Goal: Book appointment/travel/reservation

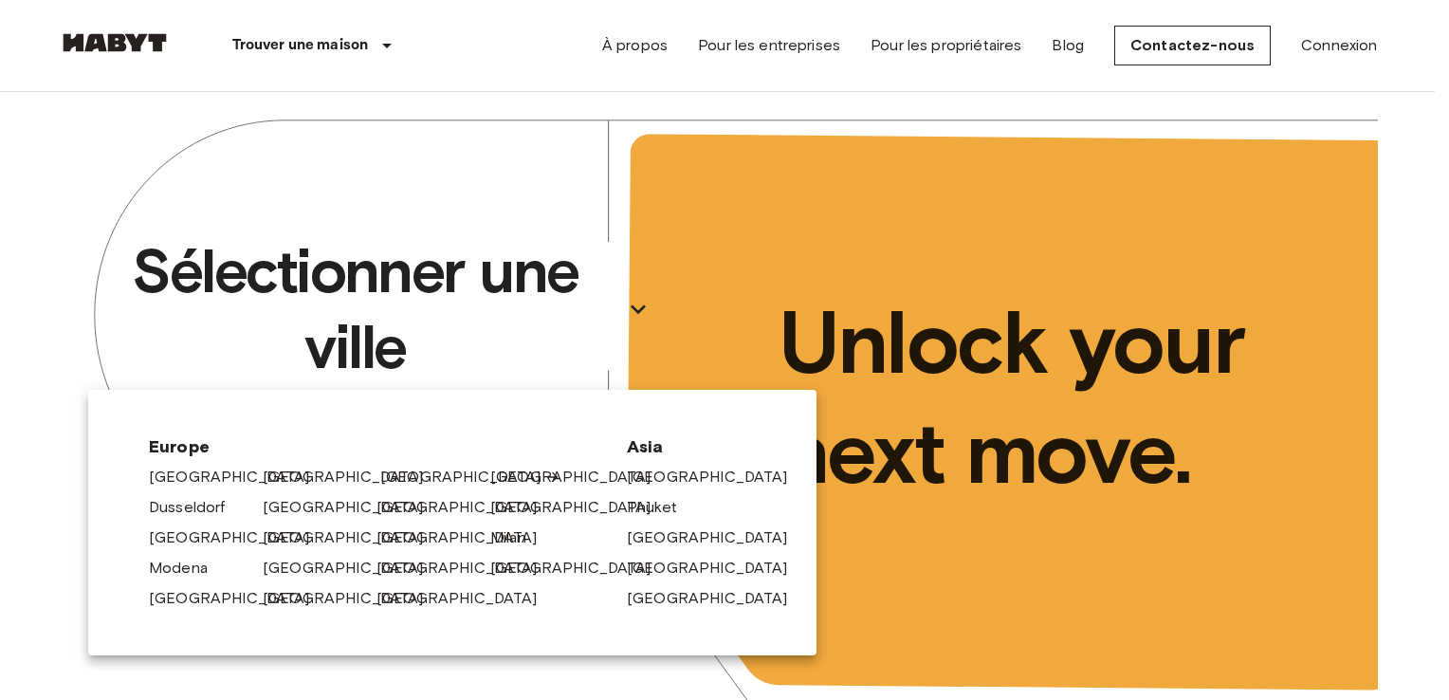
click at [411, 475] on link "[GEOGRAPHIC_DATA]" at bounding box center [470, 477] width 180 height 23
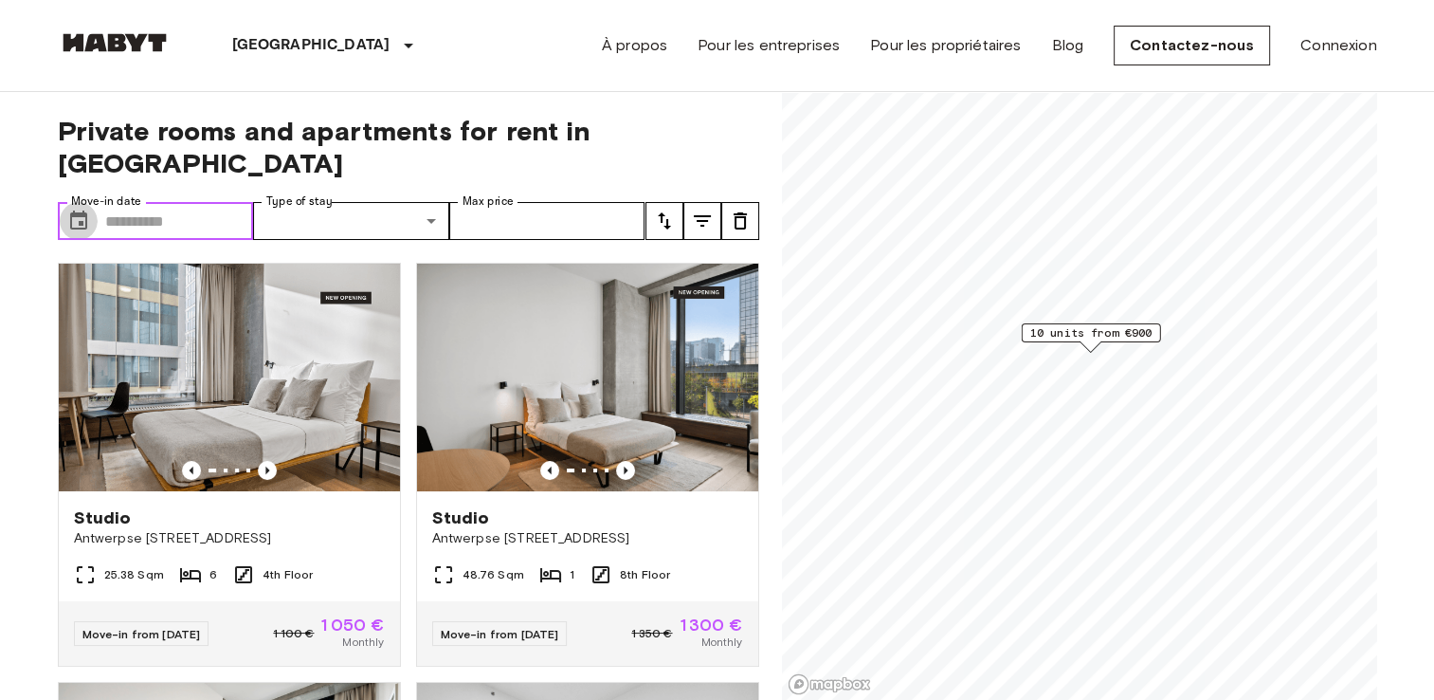
click at [76, 210] on icon "Choose date" at bounding box center [78, 221] width 23 height 23
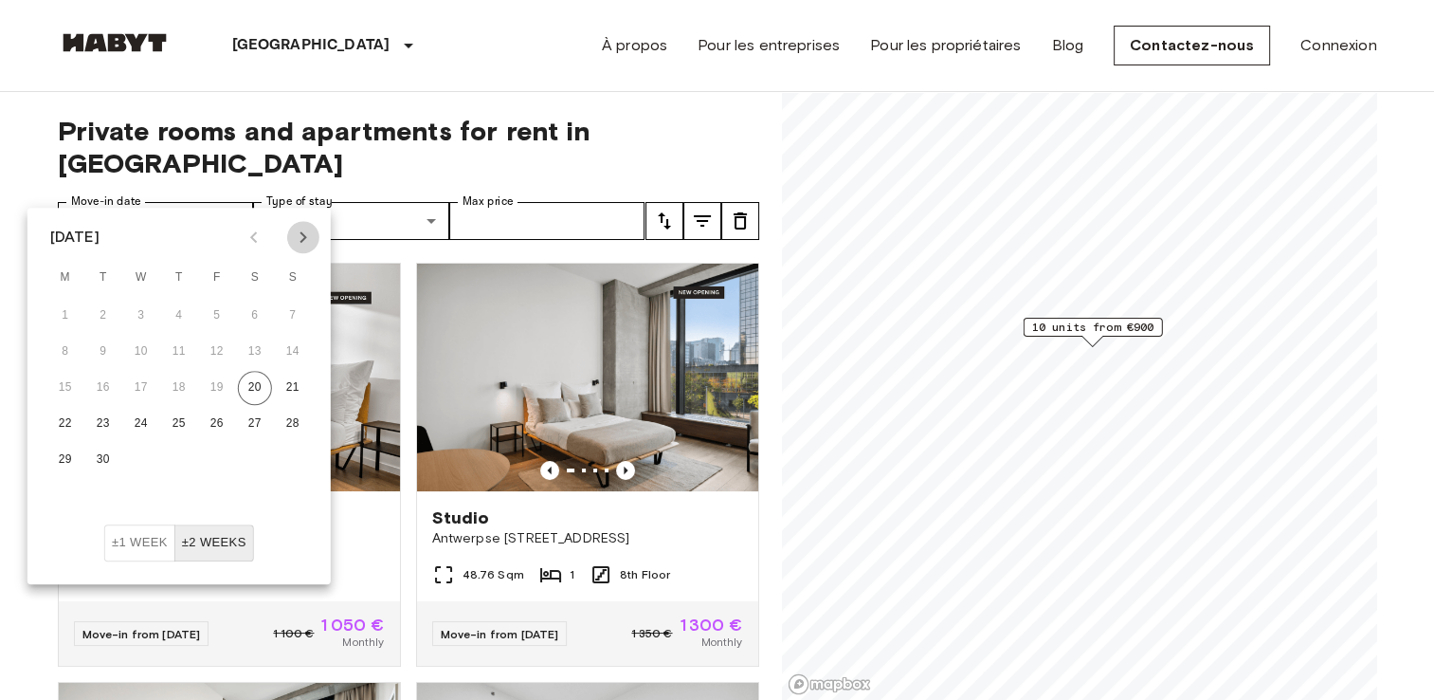
click at [303, 242] on icon "Next month" at bounding box center [303, 237] width 23 height 23
click at [140, 319] on button "1" at bounding box center [141, 316] width 34 height 34
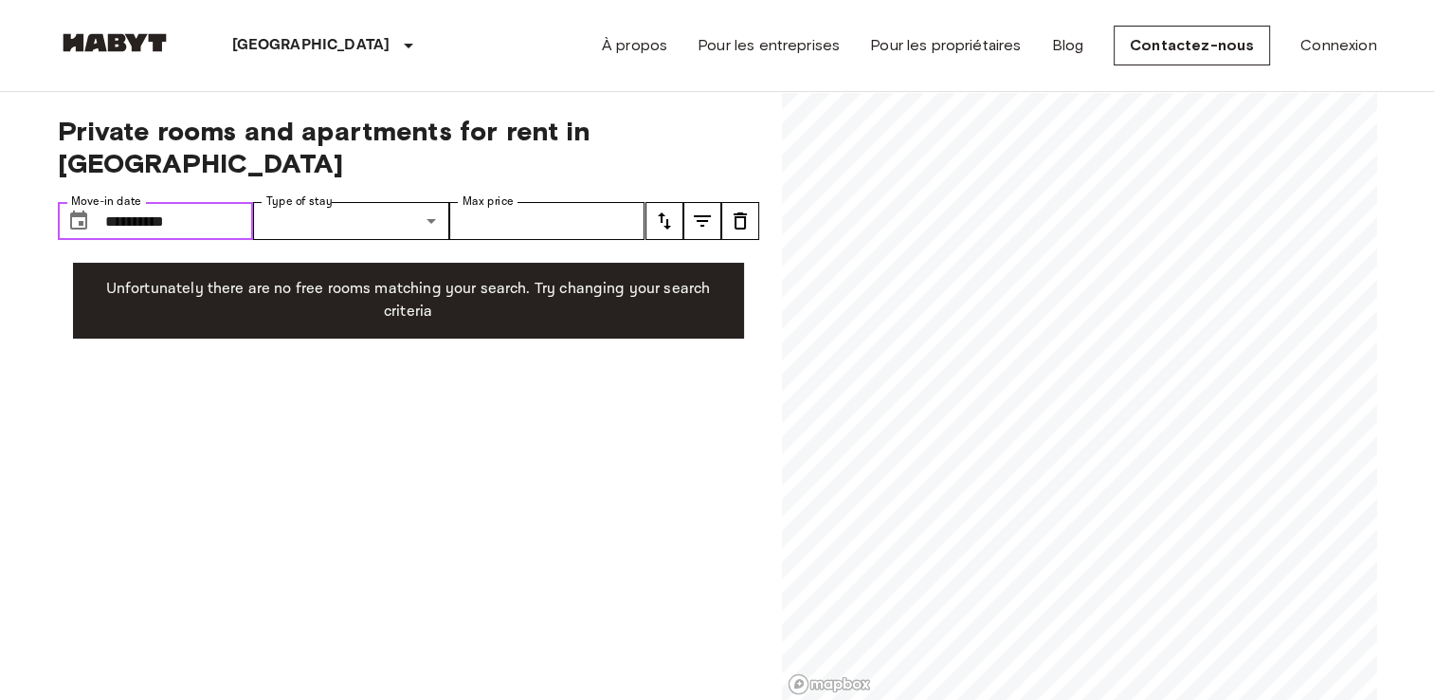
click at [70, 210] on icon "Choose date, selected date is 1 Oct 2025" at bounding box center [78, 219] width 17 height 19
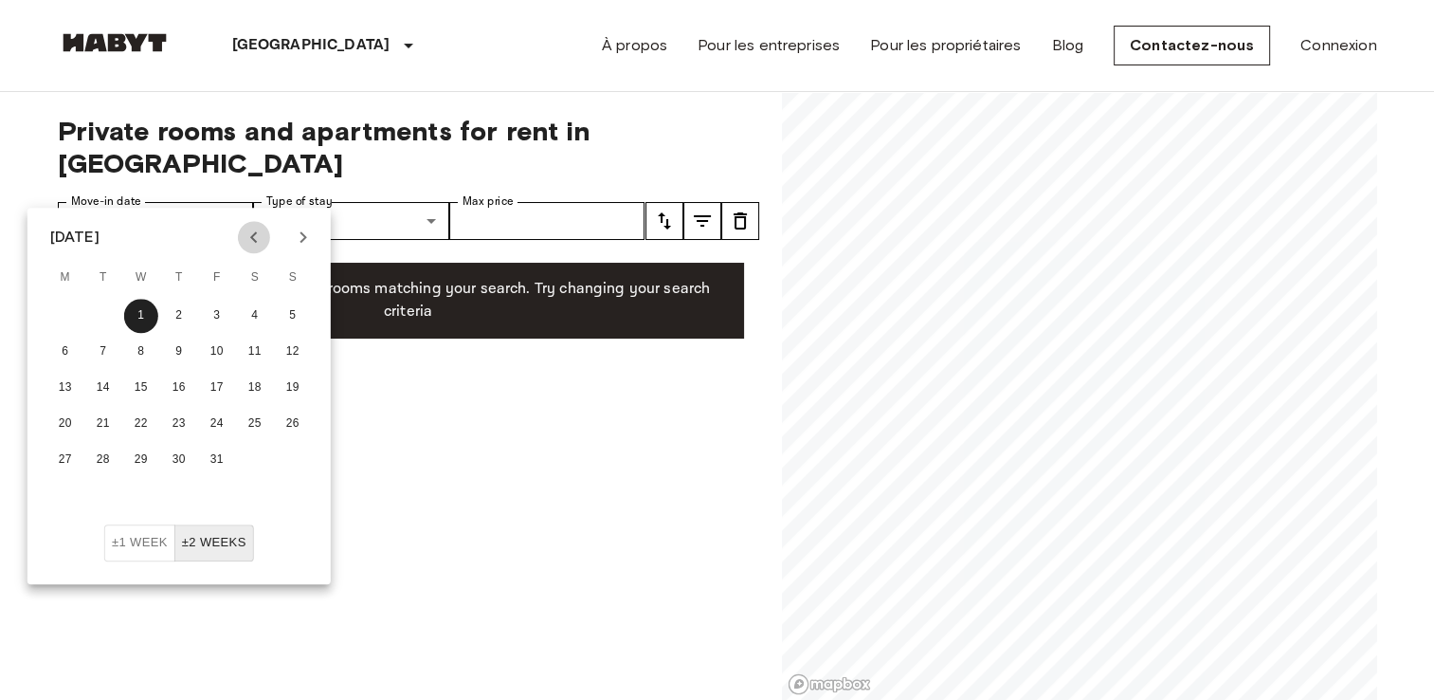
click at [254, 248] on button "Previous month" at bounding box center [254, 237] width 32 height 32
click at [254, 389] on button "20" at bounding box center [255, 388] width 34 height 34
type input "**********"
